Goal: Information Seeking & Learning: Learn about a topic

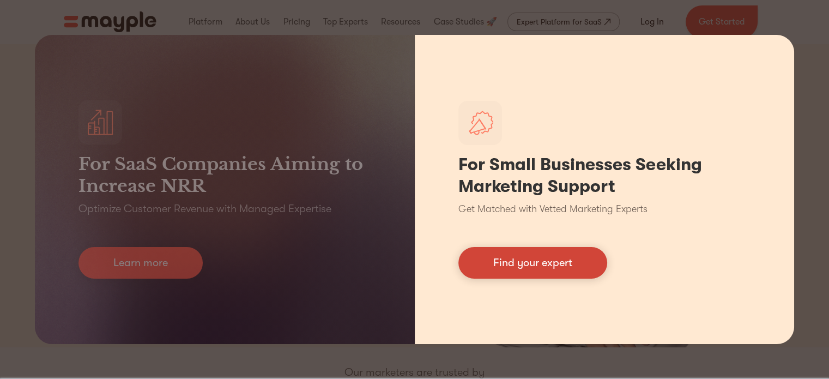
click at [530, 260] on link "Find your expert" at bounding box center [532, 263] width 149 height 32
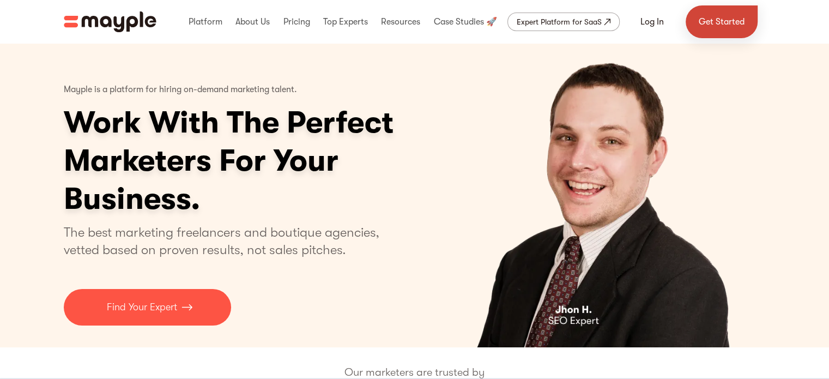
click at [727, 23] on link "Get Started" at bounding box center [722, 21] width 72 height 33
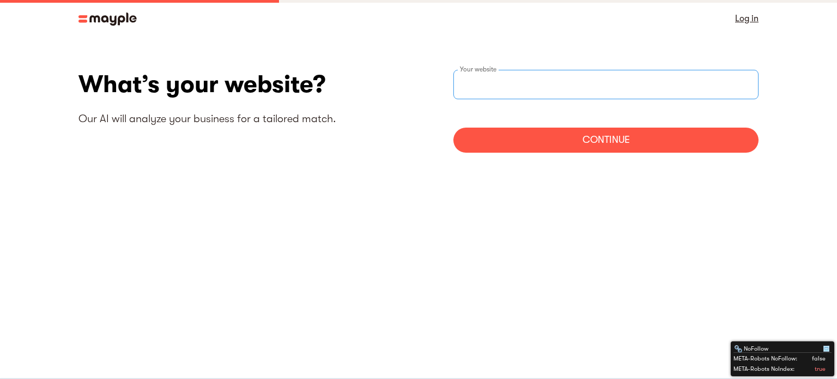
click at [487, 74] on div "Your website" at bounding box center [605, 84] width 305 height 29
paste input "https://voucherpages.ie/"
type input "https://voucherpages.ie/"
click at [619, 134] on div "Continue" at bounding box center [605, 140] width 305 height 25
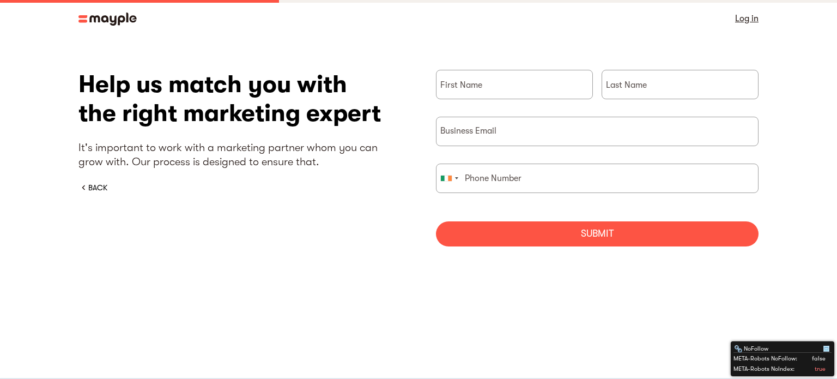
click at [90, 185] on div "BACK" at bounding box center [97, 187] width 19 height 11
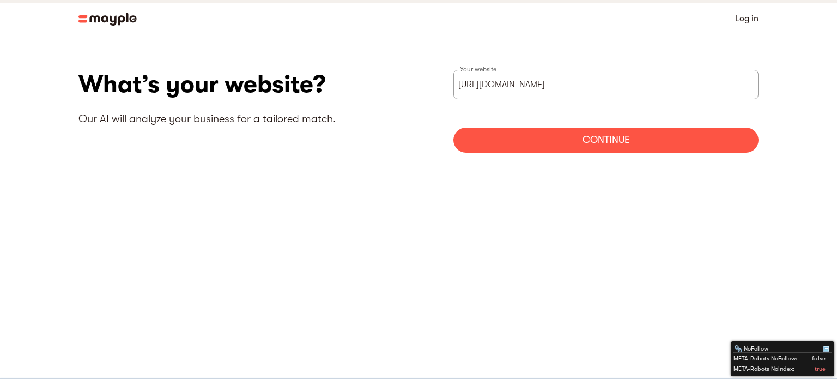
click at [105, 15] on img at bounding box center [107, 19] width 58 height 13
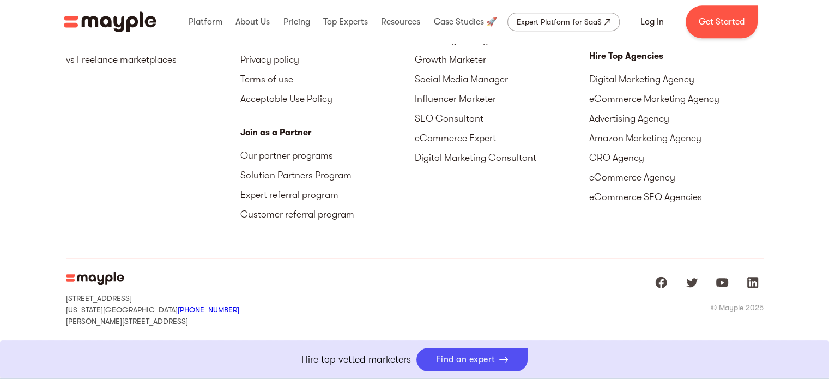
scroll to position [5037, 0]
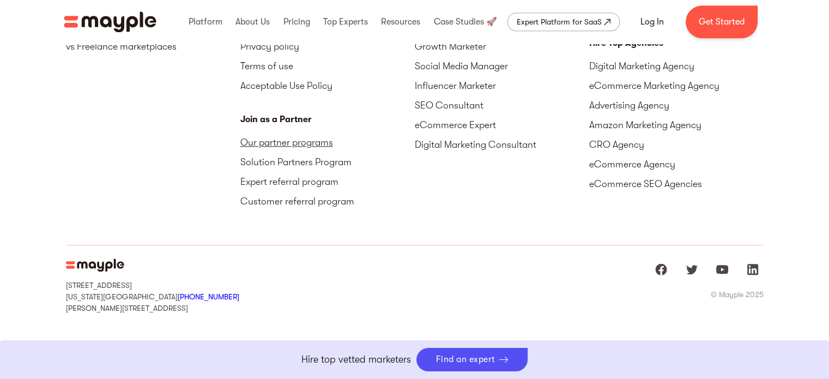
click at [312, 142] on link "Our partner programs" at bounding box center [327, 142] width 174 height 20
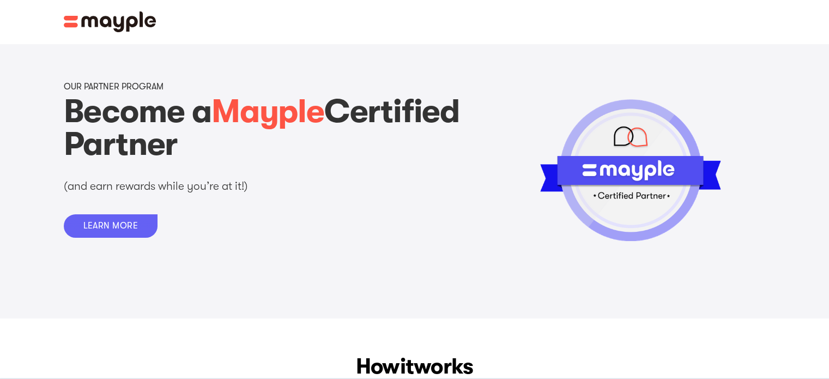
click at [83, 228] on div "LEARN MORE" at bounding box center [110, 226] width 55 height 10
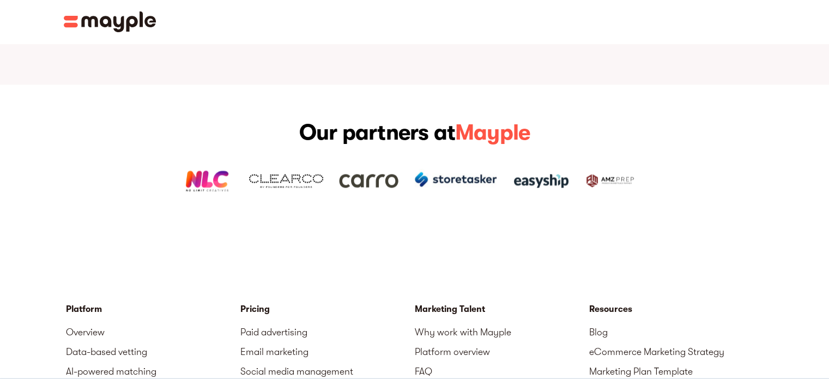
scroll to position [1641, 0]
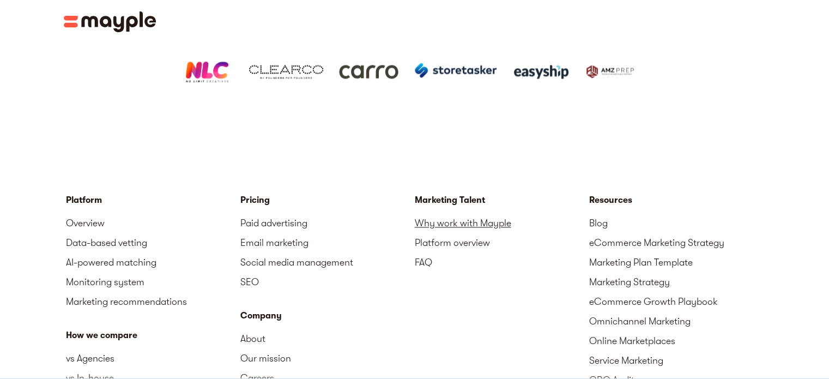
click at [438, 213] on link "Why work with Mayple" at bounding box center [502, 223] width 174 height 20
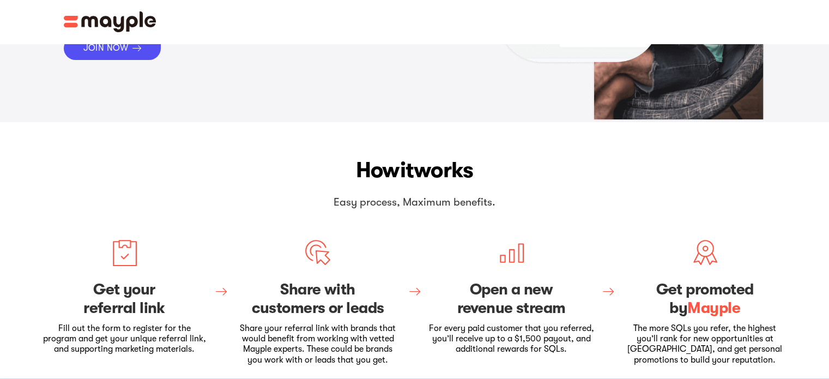
scroll to position [163, 0]
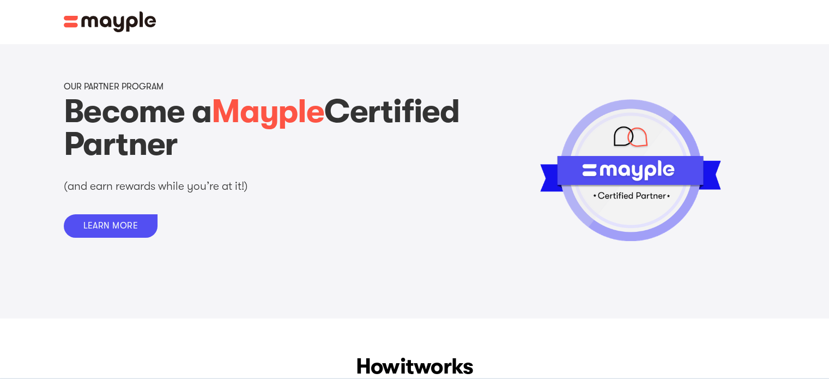
scroll to position [54, 0]
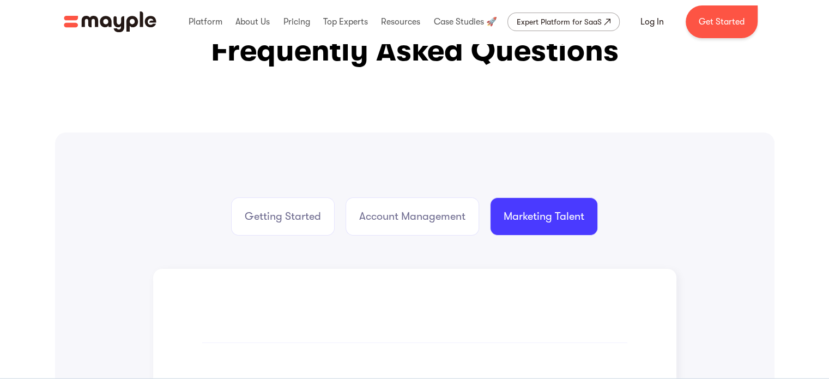
scroll to position [163, 0]
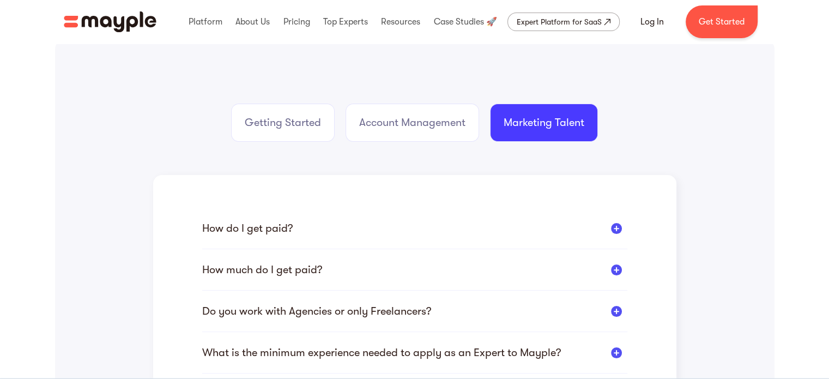
click at [254, 223] on div "How do I get paid?" at bounding box center [247, 228] width 90 height 14
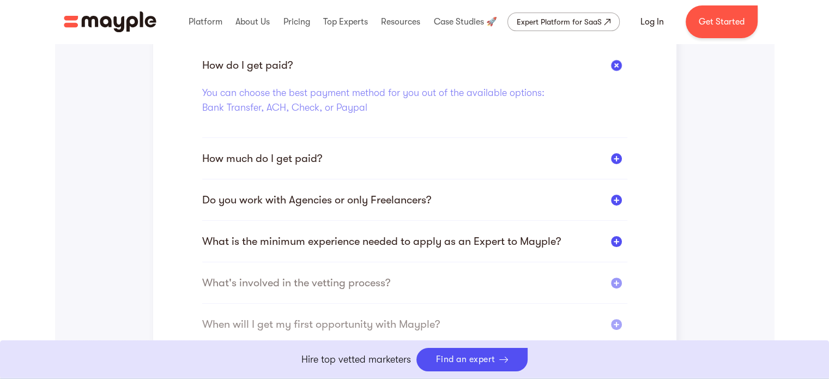
scroll to position [327, 0]
click at [259, 159] on div "How much do I get paid?" at bounding box center [262, 158] width 120 height 14
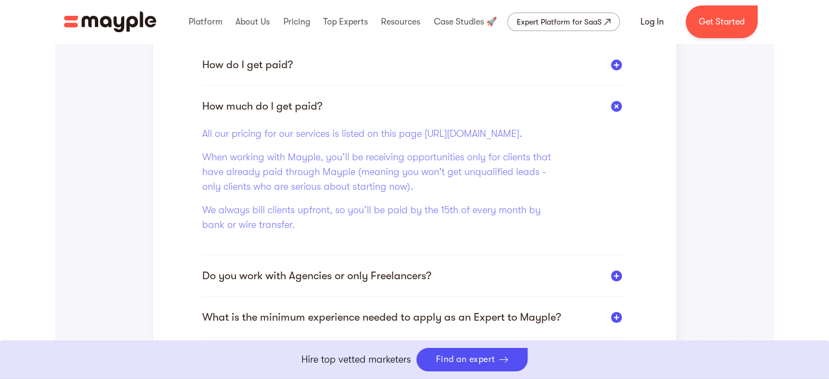
drag, startPoint x: 230, startPoint y: 148, endPoint x: 344, endPoint y: 152, distance: 114.5
click at [344, 152] on div "Who is my main point of contact? And how would we communicate moving forward? Y…" at bounding box center [414, 237] width 523 height 453
copy p "https://www.mayple.com/pricing"
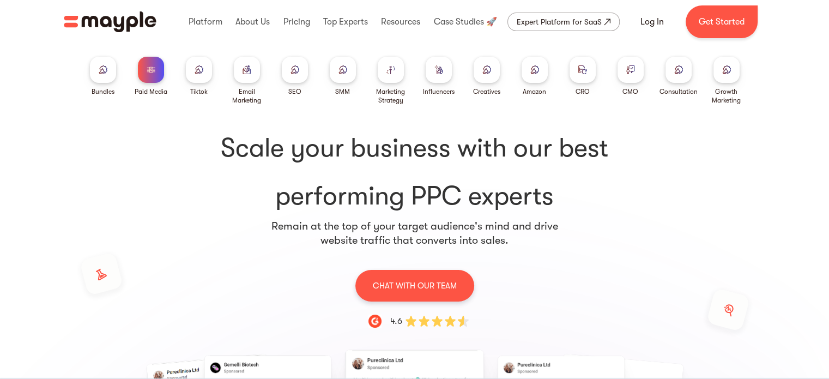
click at [669, 74] on div at bounding box center [678, 70] width 26 height 26
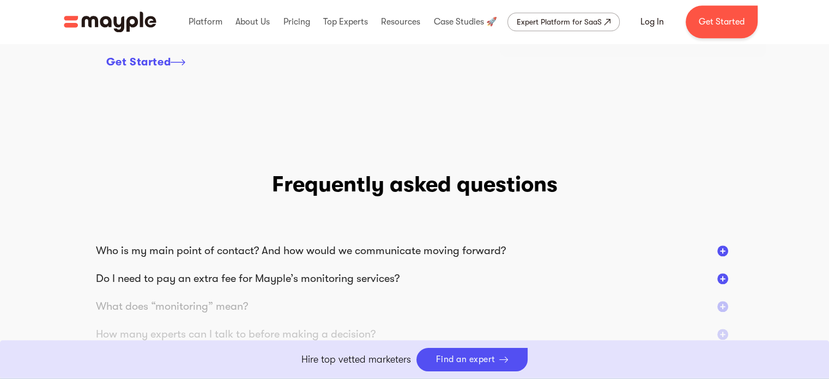
scroll to position [1199, 0]
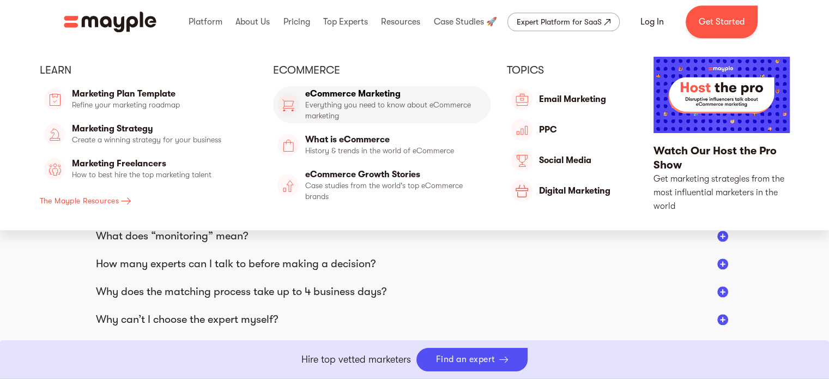
click at [356, 90] on link "eCommerce Marketing" at bounding box center [381, 104] width 217 height 37
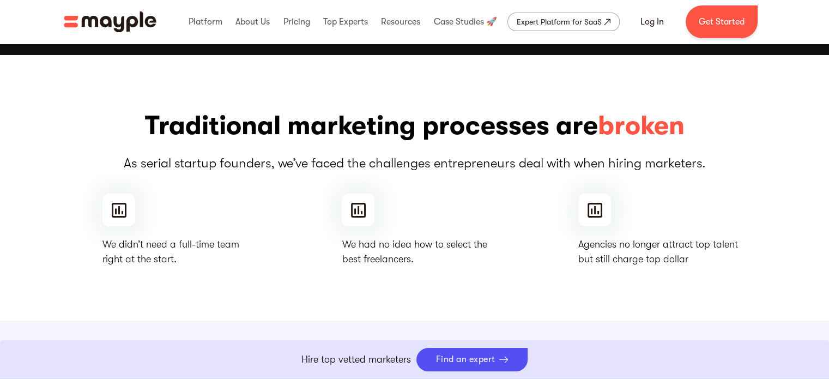
scroll to position [436, 0]
